Goal: Task Accomplishment & Management: Manage account settings

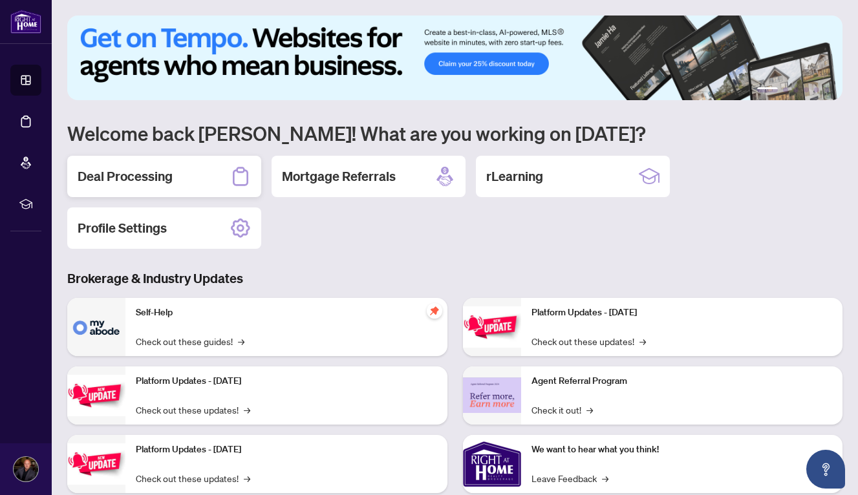
click at [138, 178] on h2 "Deal Processing" at bounding box center [125, 176] width 95 height 18
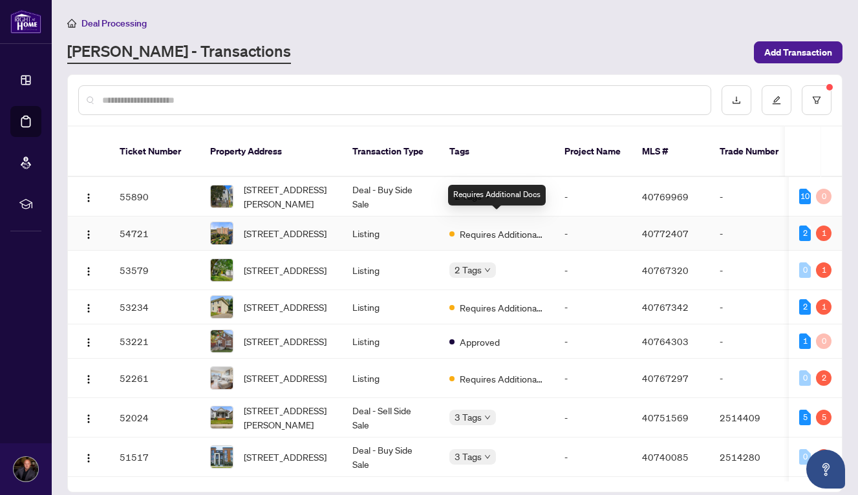
click at [514, 227] on span "Requires Additional Docs" at bounding box center [501, 234] width 84 height 14
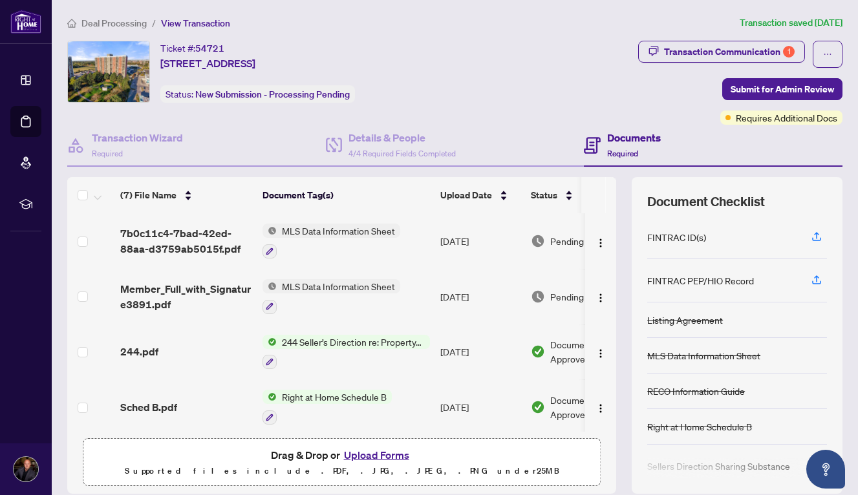
click at [100, 27] on span "Deal Processing" at bounding box center [113, 23] width 65 height 12
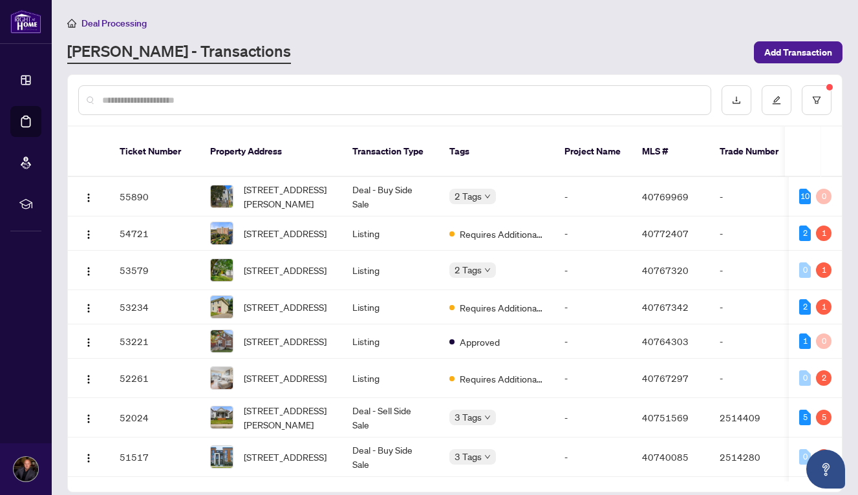
click at [266, 99] on input "text" at bounding box center [401, 100] width 598 height 14
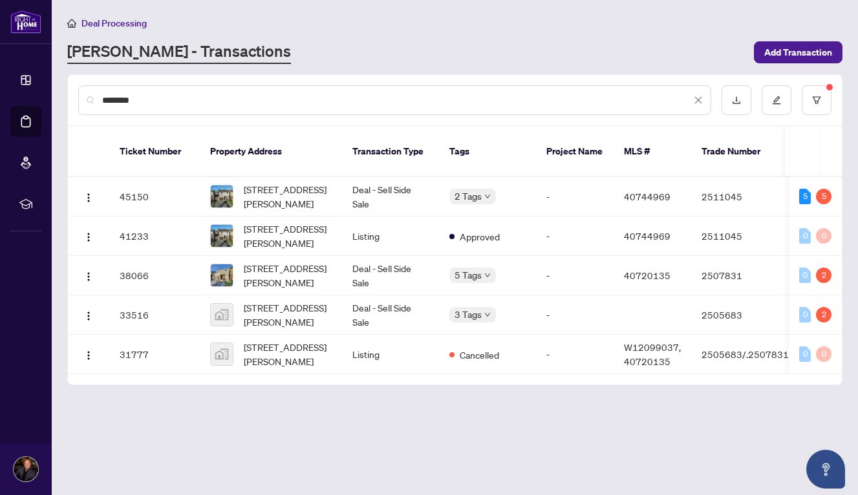
type input "********"
click at [263, 187] on span "[STREET_ADDRESS][PERSON_NAME]" at bounding box center [288, 196] width 88 height 28
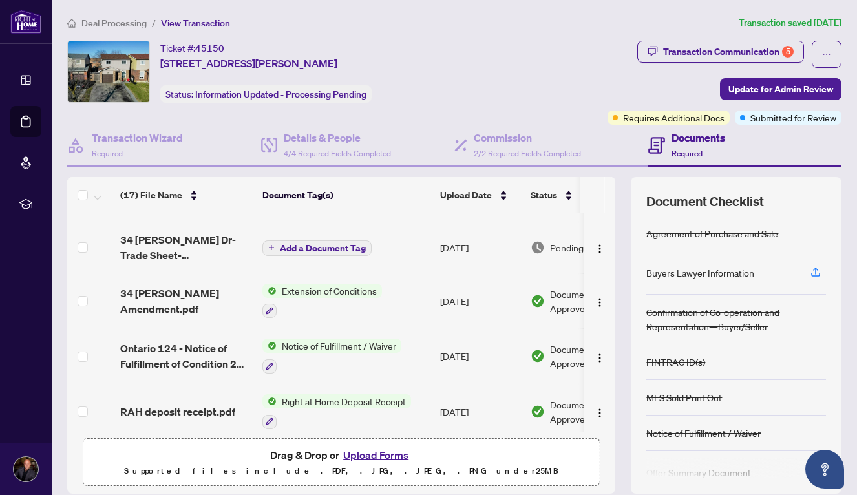
scroll to position [445, 0]
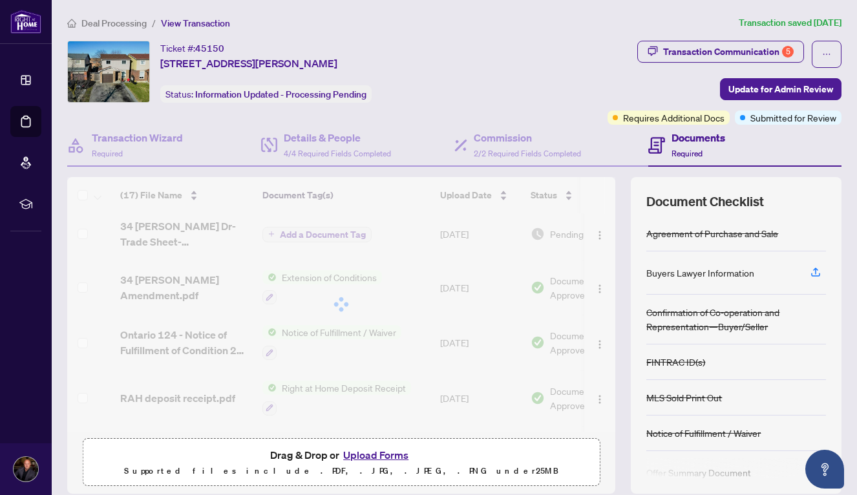
click at [138, 21] on span "Deal Processing" at bounding box center [113, 23] width 65 height 12
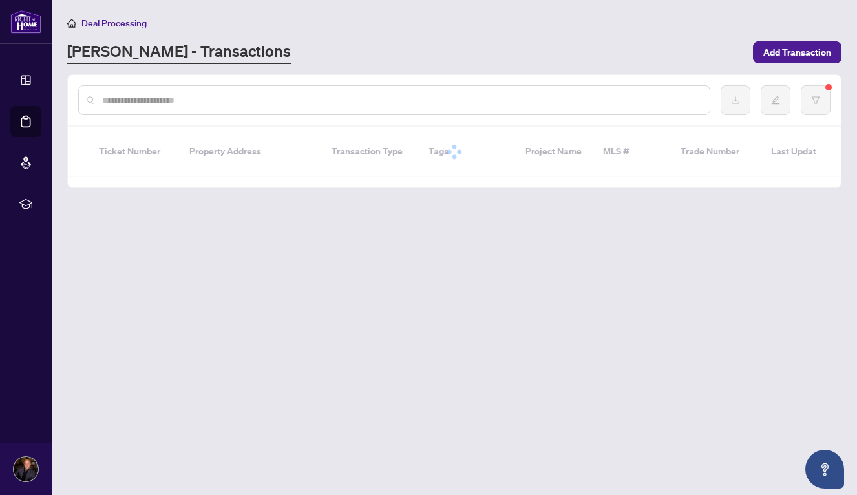
click at [262, 98] on input "text" at bounding box center [400, 100] width 597 height 14
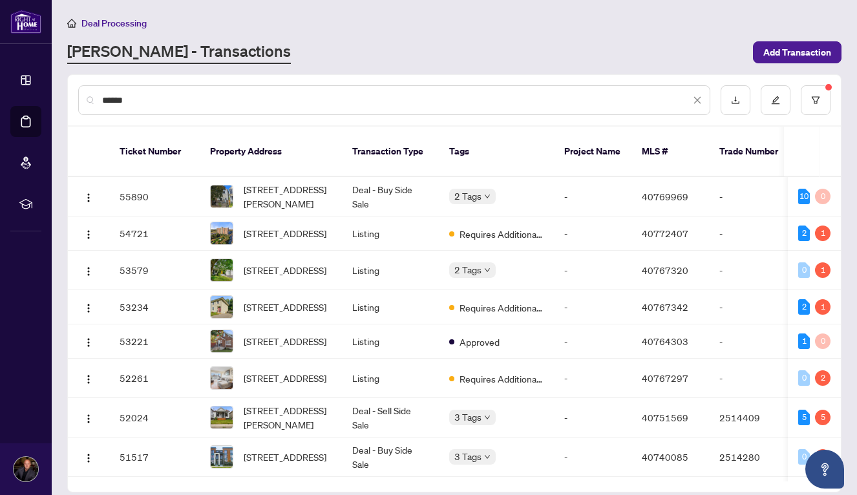
type input "******"
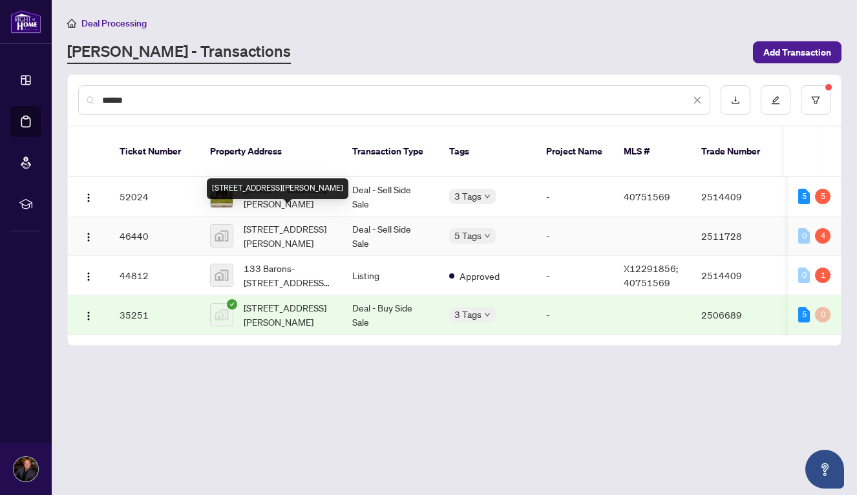
click at [275, 222] on span "[STREET_ADDRESS][PERSON_NAME]" at bounding box center [288, 236] width 88 height 28
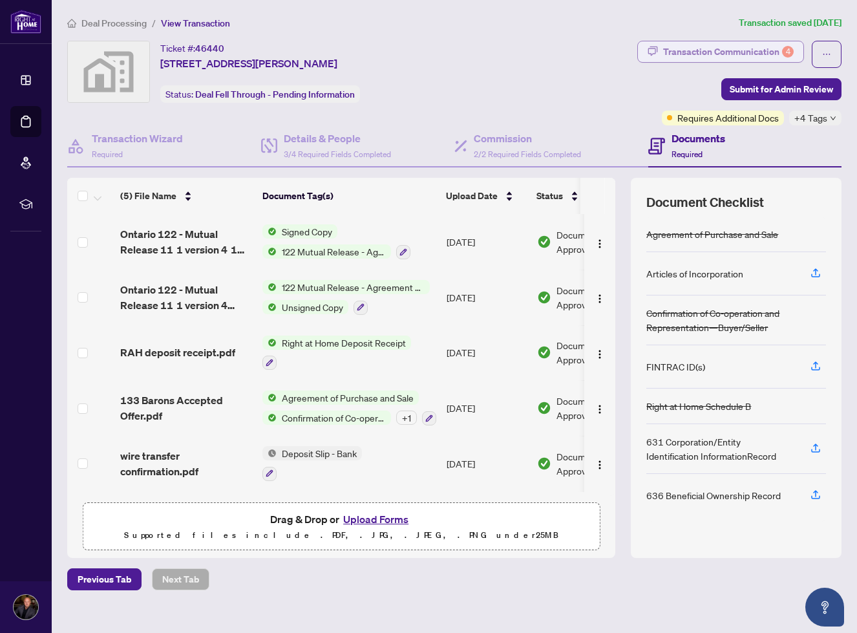
click at [732, 56] on div "Transaction Communication 4" at bounding box center [728, 51] width 131 height 21
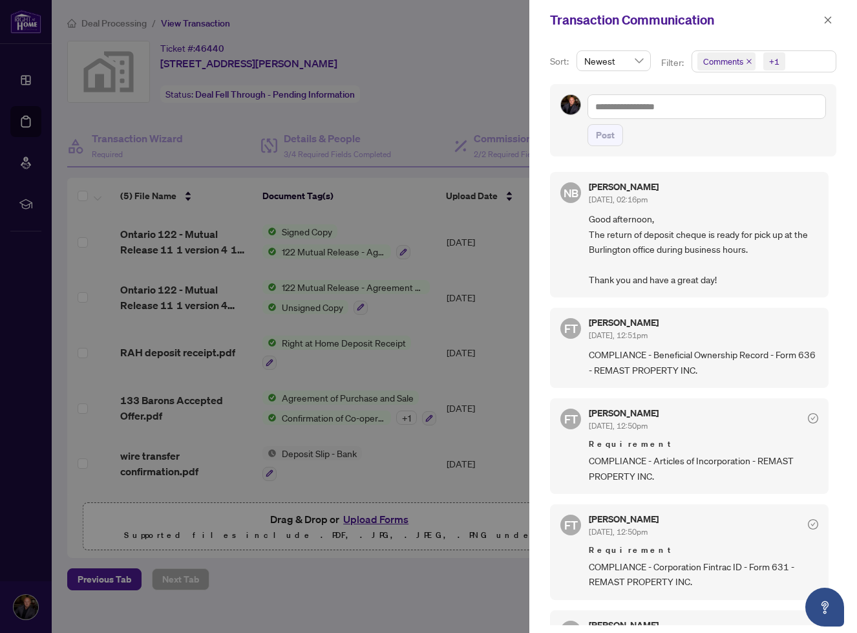
click at [359, 80] on div at bounding box center [428, 316] width 857 height 633
click at [828, 21] on icon "close" at bounding box center [828, 19] width 7 height 7
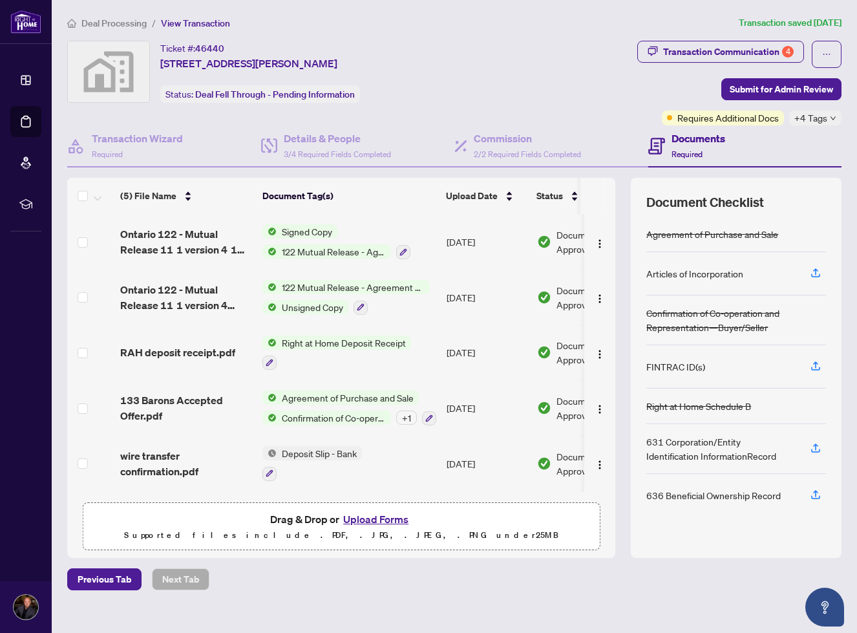
click at [220, 22] on span "View Transaction" at bounding box center [195, 23] width 69 height 12
click at [137, 28] on li "Deal Processing" at bounding box center [106, 23] width 79 height 15
click at [137, 23] on span "Deal Processing" at bounding box center [113, 23] width 65 height 12
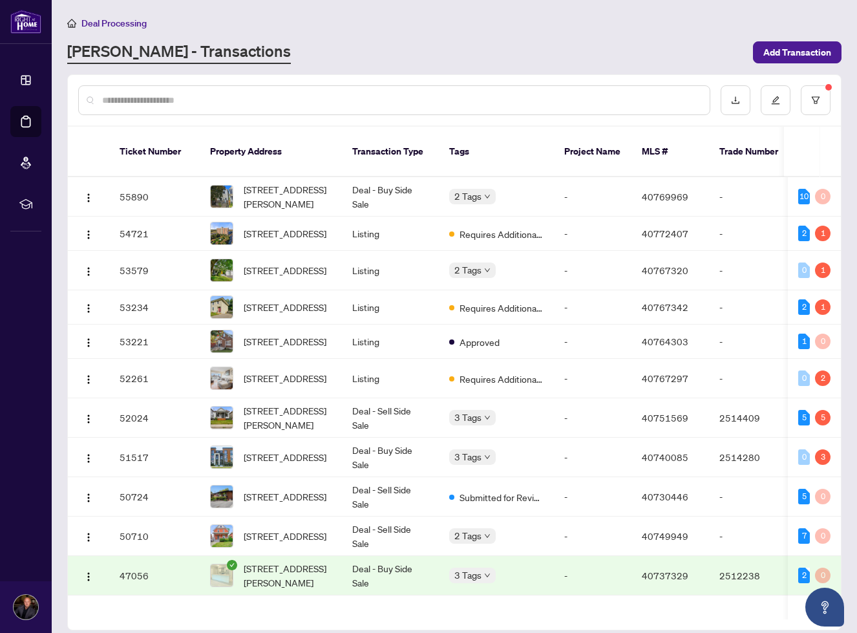
click at [276, 96] on input "text" at bounding box center [400, 100] width 597 height 14
type input "***"
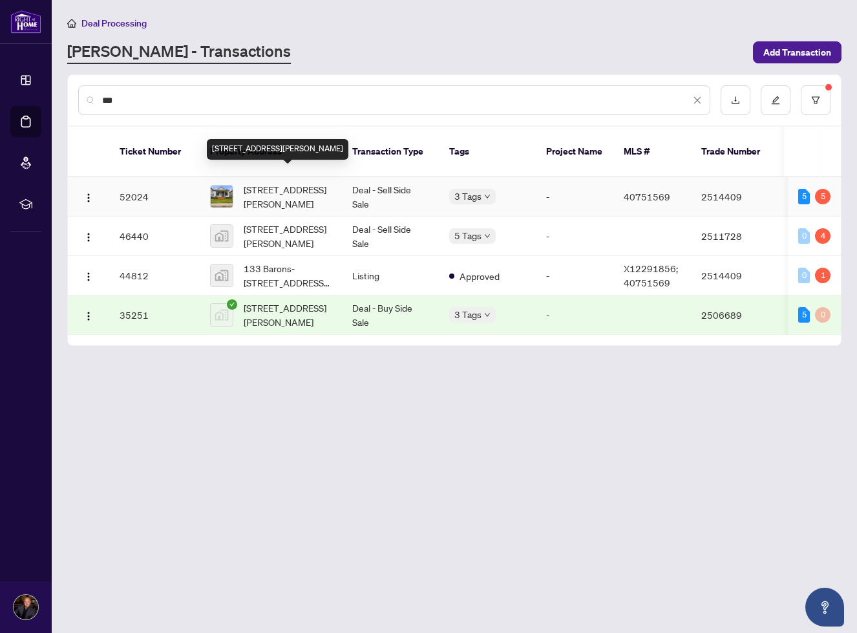
click at [298, 182] on span "[STREET_ADDRESS][PERSON_NAME]" at bounding box center [288, 196] width 88 height 28
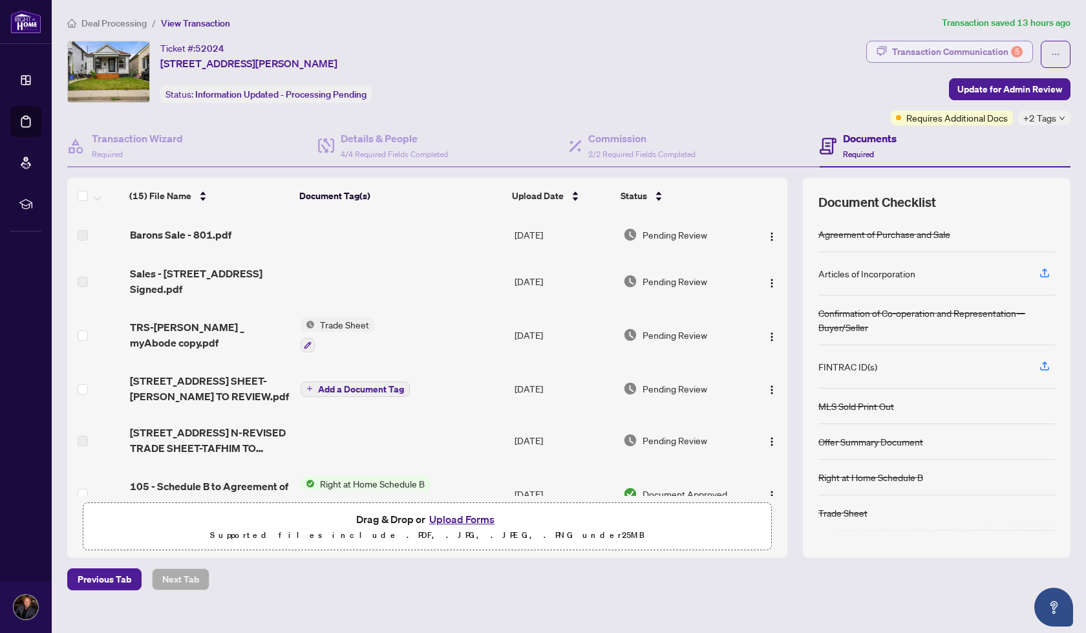
click at [857, 50] on div "Transaction Communication 5" at bounding box center [957, 51] width 131 height 21
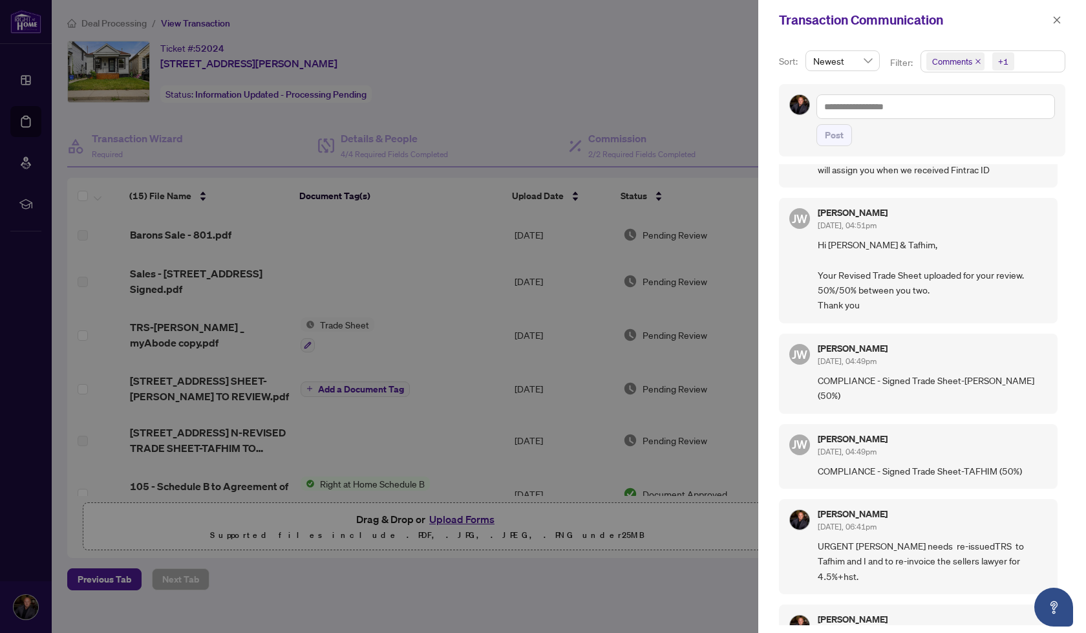
scroll to position [105, 0]
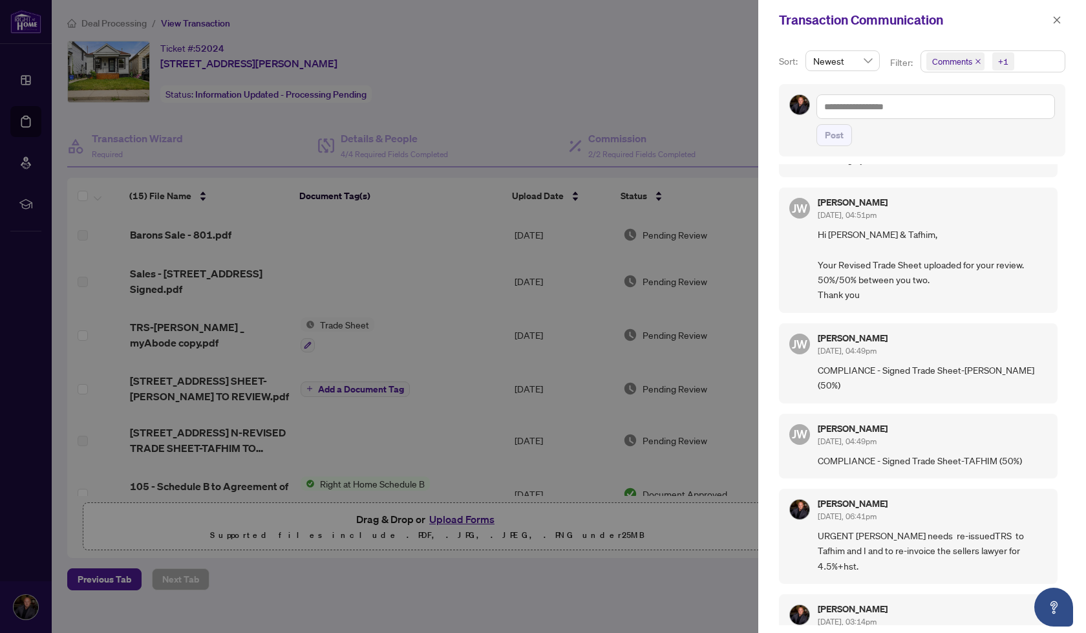
click at [614, 78] on div at bounding box center [543, 316] width 1086 height 633
click at [857, 23] on icon "close" at bounding box center [1056, 19] width 7 height 7
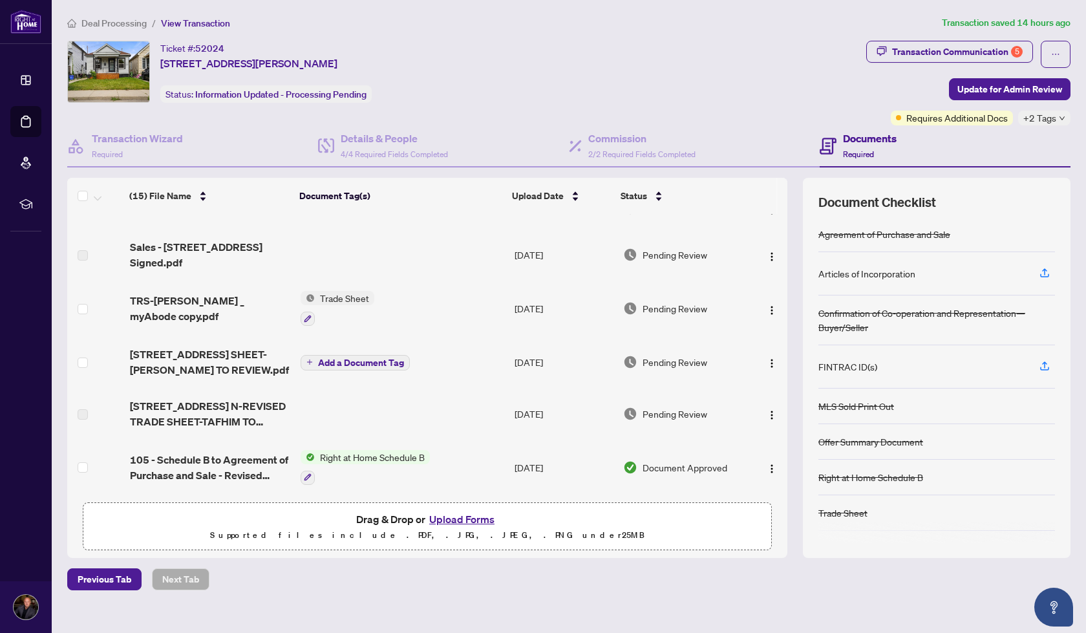
scroll to position [0, 0]
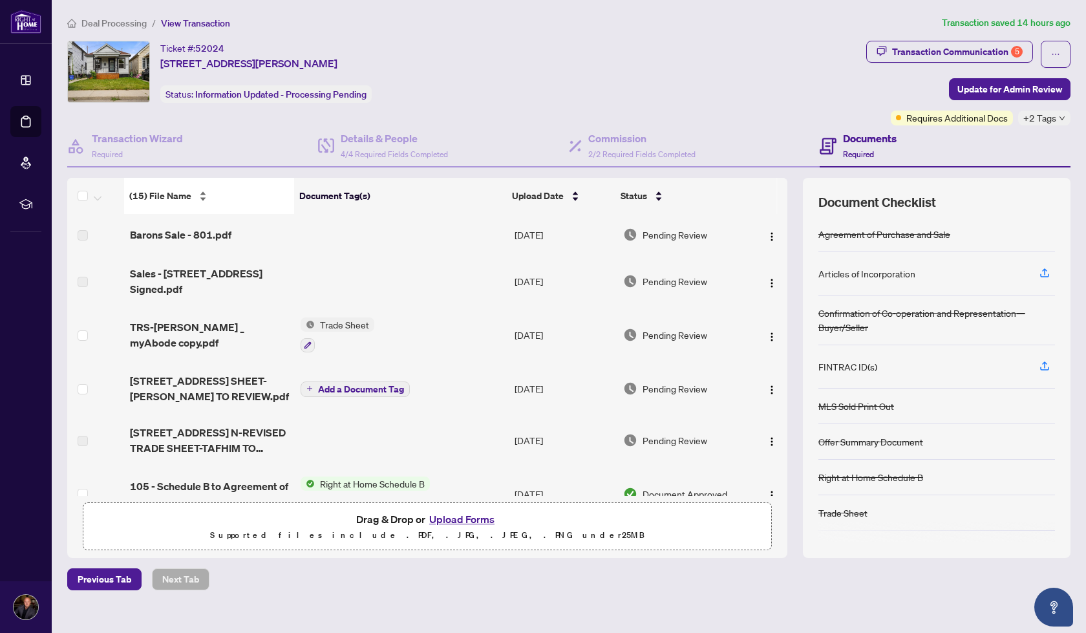
click at [200, 194] on div "(15) File Name" at bounding box center [209, 196] width 160 height 14
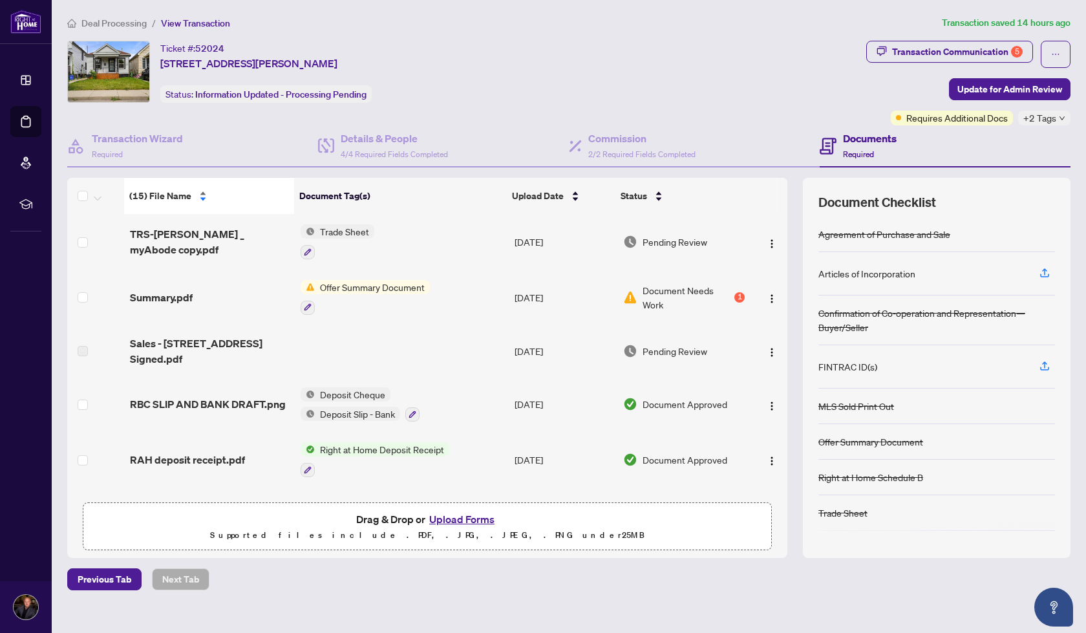
click at [200, 194] on div "(15) File Name" at bounding box center [209, 196] width 160 height 14
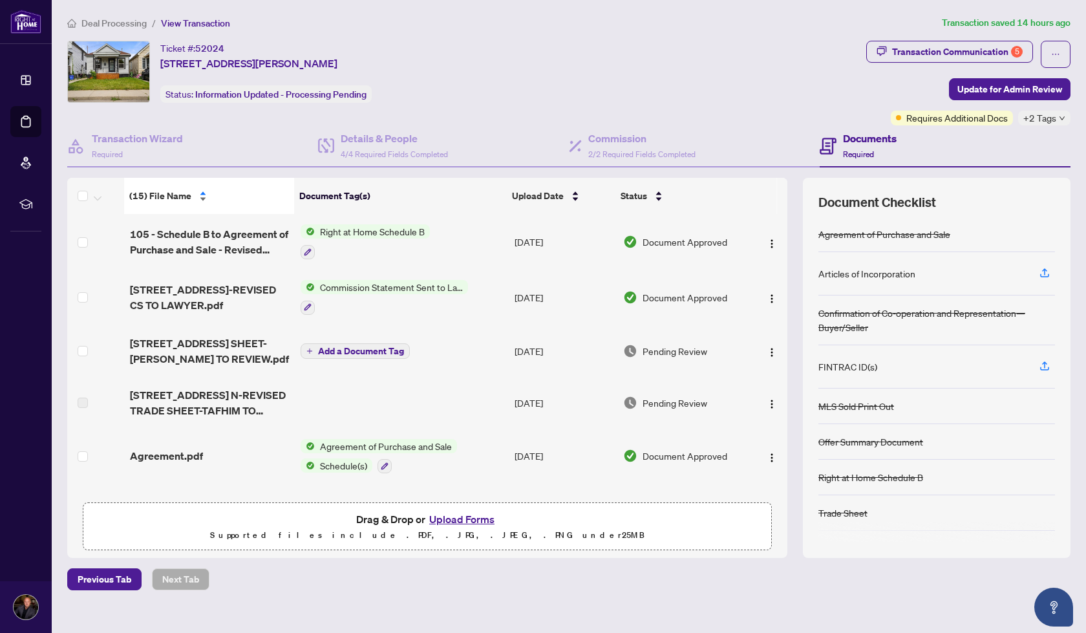
click at [200, 194] on div "(15) File Name" at bounding box center [209, 196] width 160 height 14
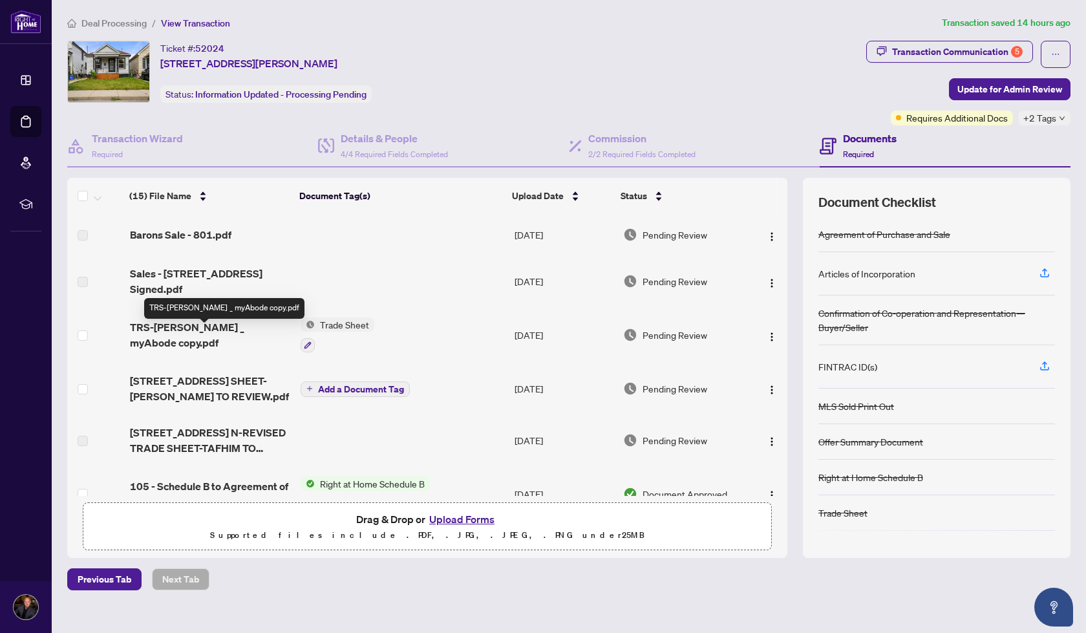
click at [233, 337] on span "TRS-[PERSON_NAME] _ myAbode copy.pdf" at bounding box center [210, 334] width 160 height 31
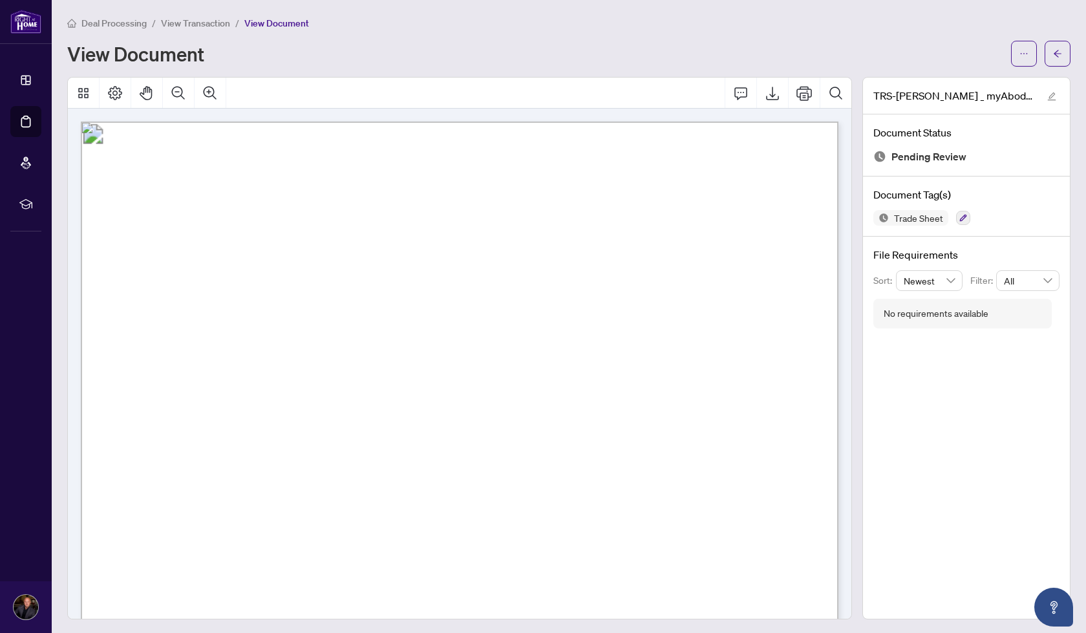
click at [264, 28] on li "View Document" at bounding box center [276, 23] width 65 height 15
click at [280, 25] on span "View Document" at bounding box center [276, 23] width 65 height 12
